Goal: Task Accomplishment & Management: Complete application form

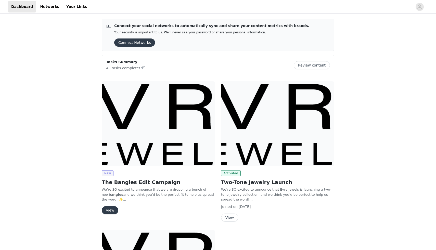
click at [111, 207] on button "View" at bounding box center [110, 210] width 17 height 8
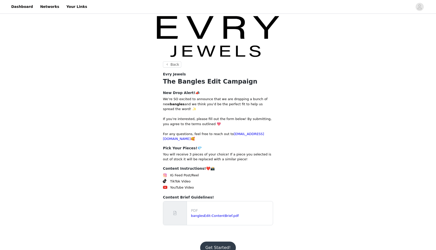
click at [212, 242] on button "Get Started!" at bounding box center [217, 248] width 35 height 12
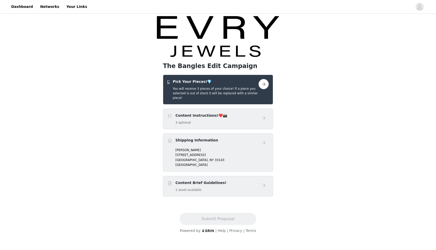
click at [267, 83] on button "button" at bounding box center [263, 84] width 10 height 10
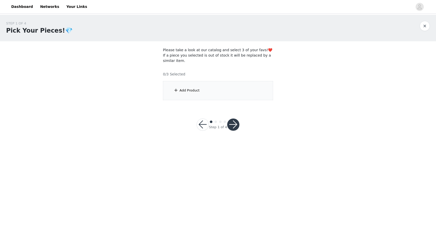
click at [218, 90] on div "Add Product" at bounding box center [218, 90] width 110 height 19
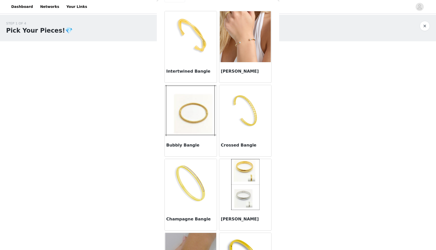
scroll to position [9, 0]
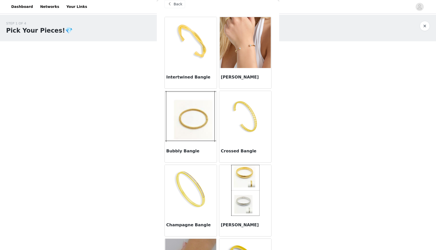
click at [208, 52] on img at bounding box center [190, 42] width 51 height 51
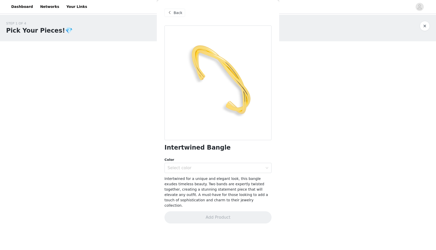
scroll to position [0, 0]
click at [192, 164] on div "Select color" at bounding box center [216, 168] width 98 height 10
click at [190, 179] on li "Gold" at bounding box center [217, 179] width 107 height 8
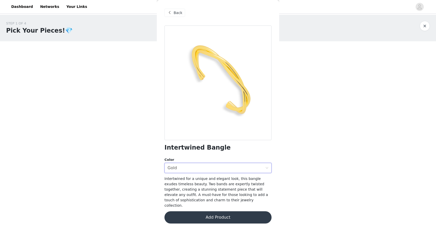
click at [198, 211] on button "Add Product" at bounding box center [217, 217] width 107 height 12
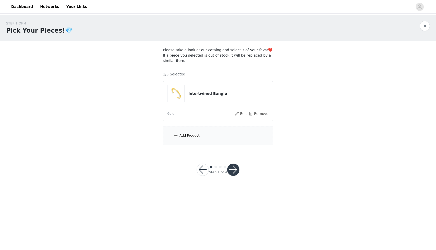
click at [213, 135] on div "Add Product" at bounding box center [218, 135] width 110 height 19
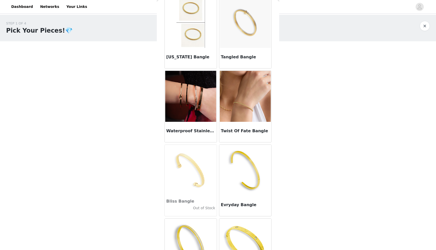
scroll to position [843, 0]
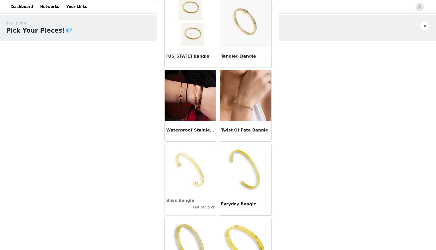
click at [233, 163] on img at bounding box center [245, 169] width 51 height 51
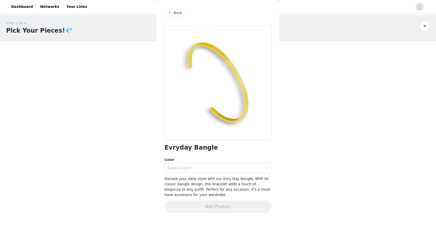
scroll to position [0, 0]
click at [211, 169] on div "Select color" at bounding box center [214, 167] width 95 height 5
click at [210, 178] on li "18K Gold Waterproof" at bounding box center [217, 179] width 107 height 8
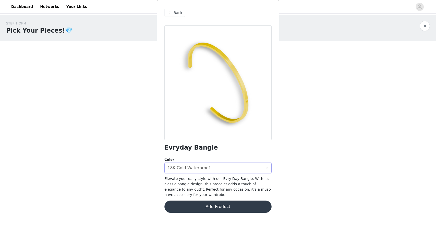
click at [212, 206] on button "Add Product" at bounding box center [217, 207] width 107 height 12
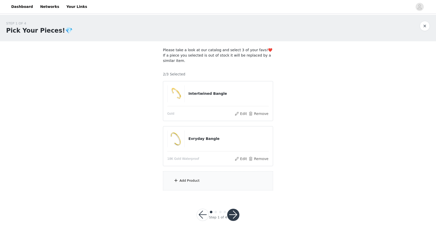
click at [204, 178] on div "Add Product" at bounding box center [218, 180] width 110 height 19
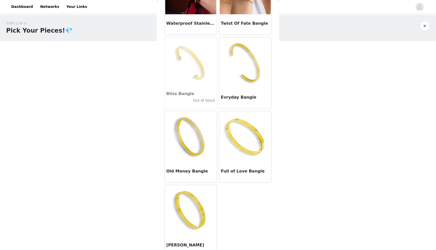
scroll to position [949, 0]
click at [197, 219] on img at bounding box center [190, 211] width 51 height 51
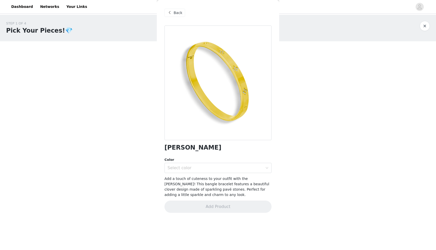
scroll to position [0, 0]
click at [218, 170] on div "Select color" at bounding box center [216, 168] width 98 height 10
click at [212, 178] on li "18K Gold Waterproof" at bounding box center [217, 179] width 107 height 8
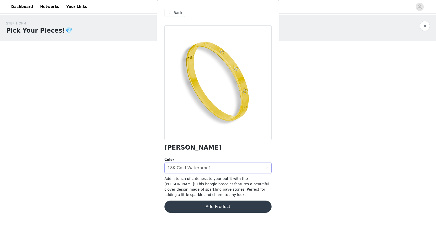
click at [213, 204] on button "Add Product" at bounding box center [217, 207] width 107 height 12
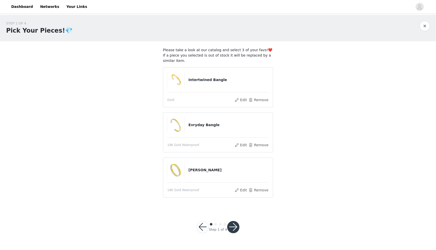
click at [234, 222] on button "button" at bounding box center [233, 227] width 12 height 12
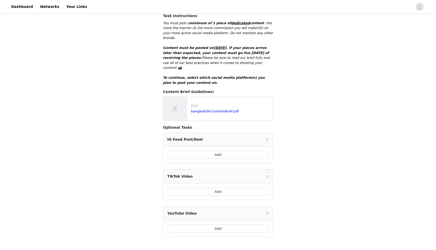
scroll to position [124, 0]
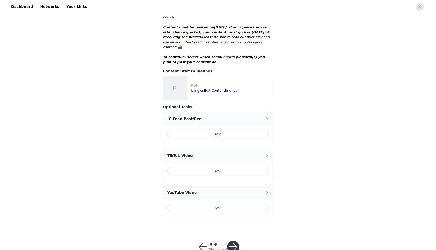
click at [232, 241] on button "button" at bounding box center [233, 247] width 12 height 12
click at [235, 241] on button "button" at bounding box center [233, 247] width 12 height 12
click at [223, 167] on button "Add" at bounding box center [217, 171] width 101 height 8
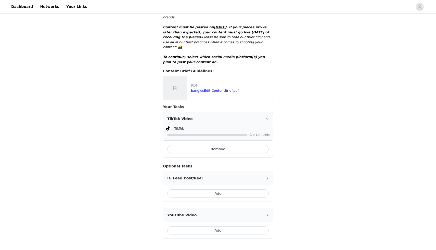
scroll to position [138, 0]
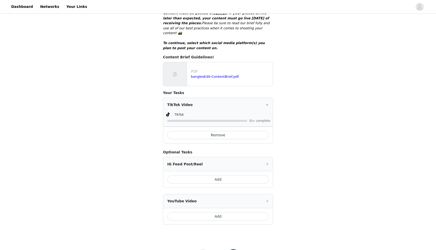
click at [232, 249] on button "button" at bounding box center [233, 255] width 12 height 12
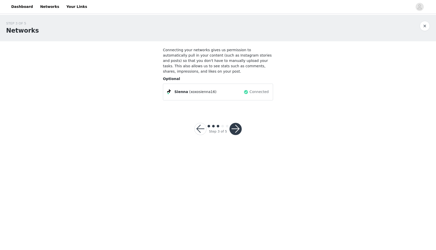
click at [237, 130] on button "button" at bounding box center [235, 129] width 12 height 12
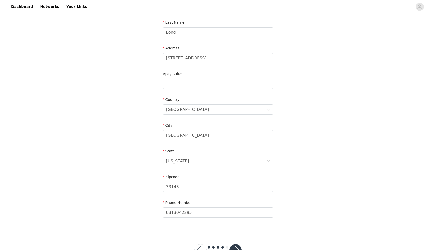
scroll to position [103, 0]
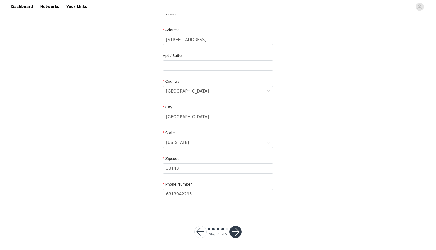
click at [234, 233] on button "button" at bounding box center [235, 232] width 12 height 12
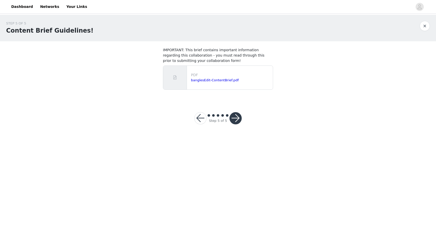
click at [235, 119] on button "button" at bounding box center [235, 118] width 12 height 12
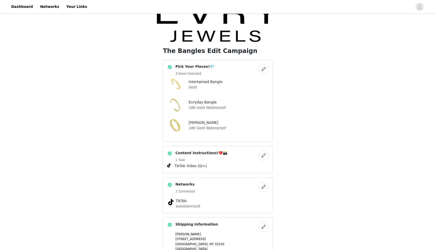
scroll to position [89, 0]
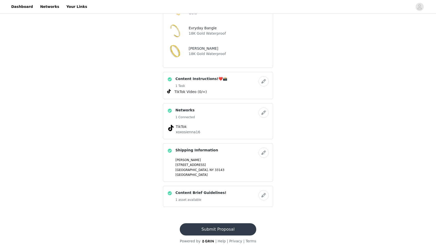
click at [221, 229] on button "Submit Proposal" at bounding box center [218, 229] width 76 height 12
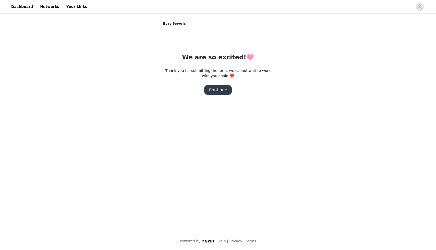
scroll to position [0, 0]
